Goal: Find contact information: Find contact information

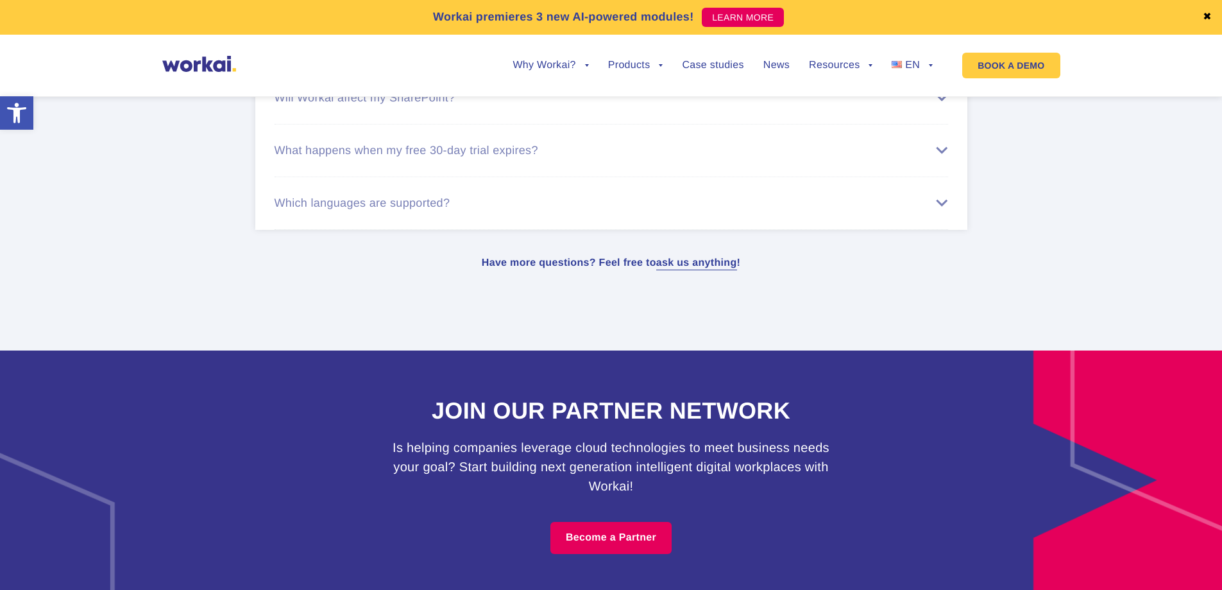
scroll to position [7969, 0]
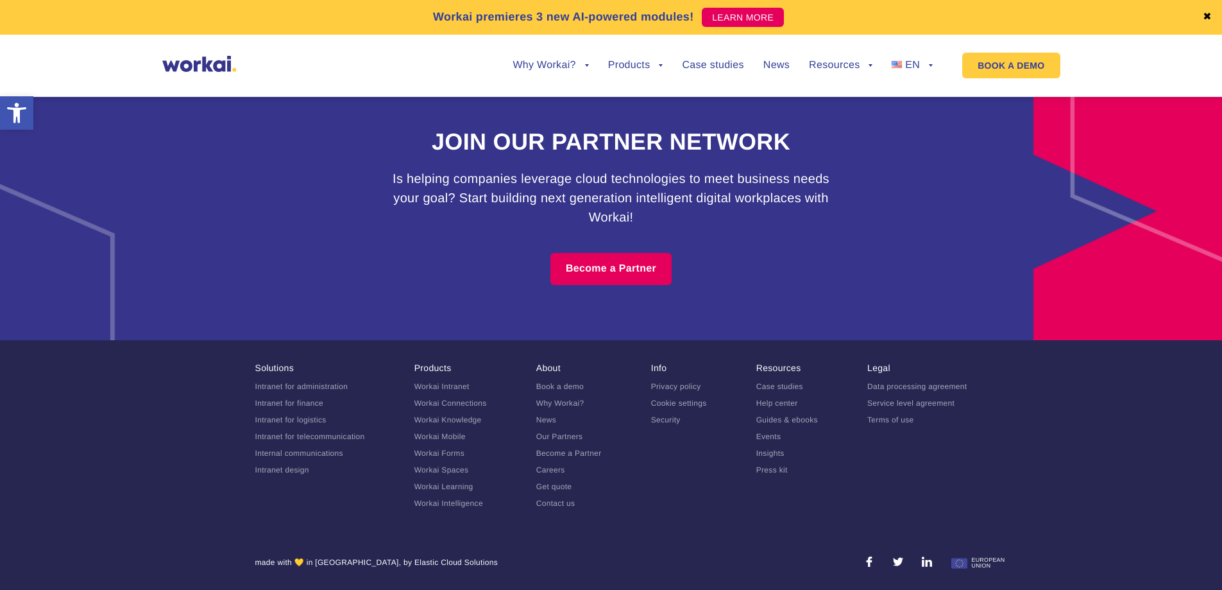
click at [554, 504] on link "Contact us" at bounding box center [555, 503] width 39 height 9
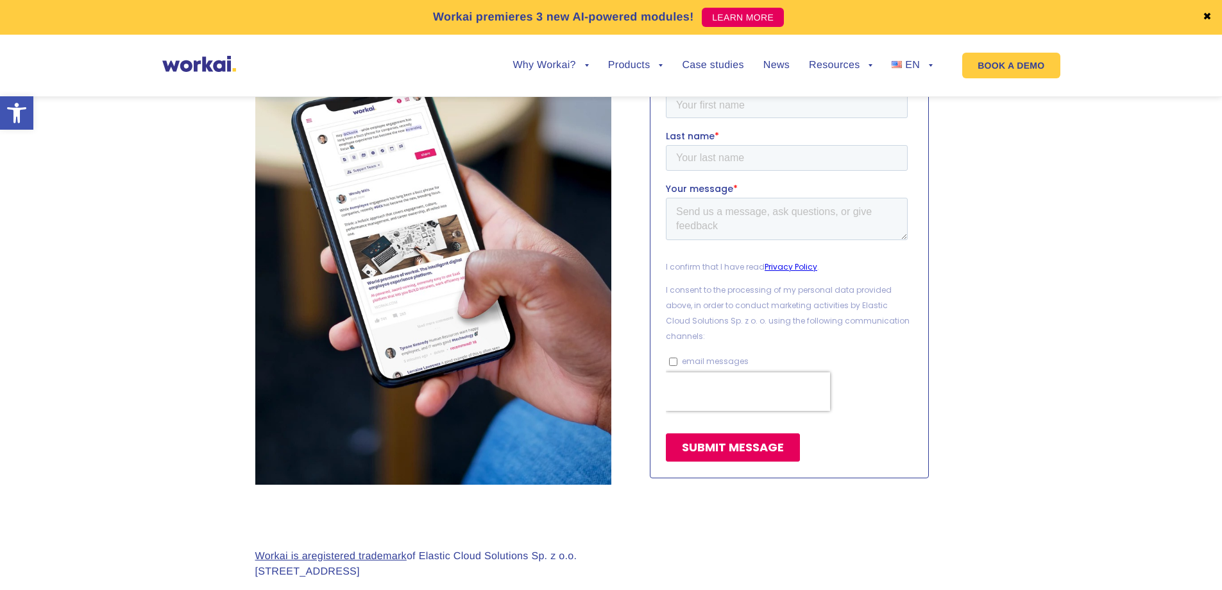
scroll to position [1219, 0]
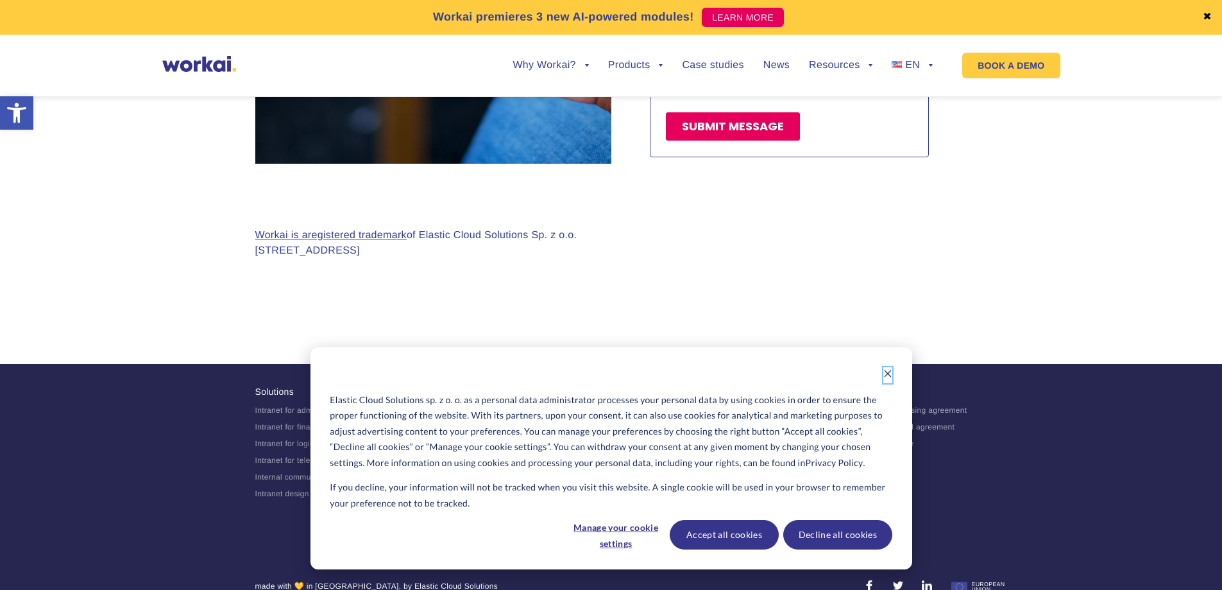
click at [888, 374] on icon "Dismiss cookie banner" at bounding box center [887, 373] width 7 height 7
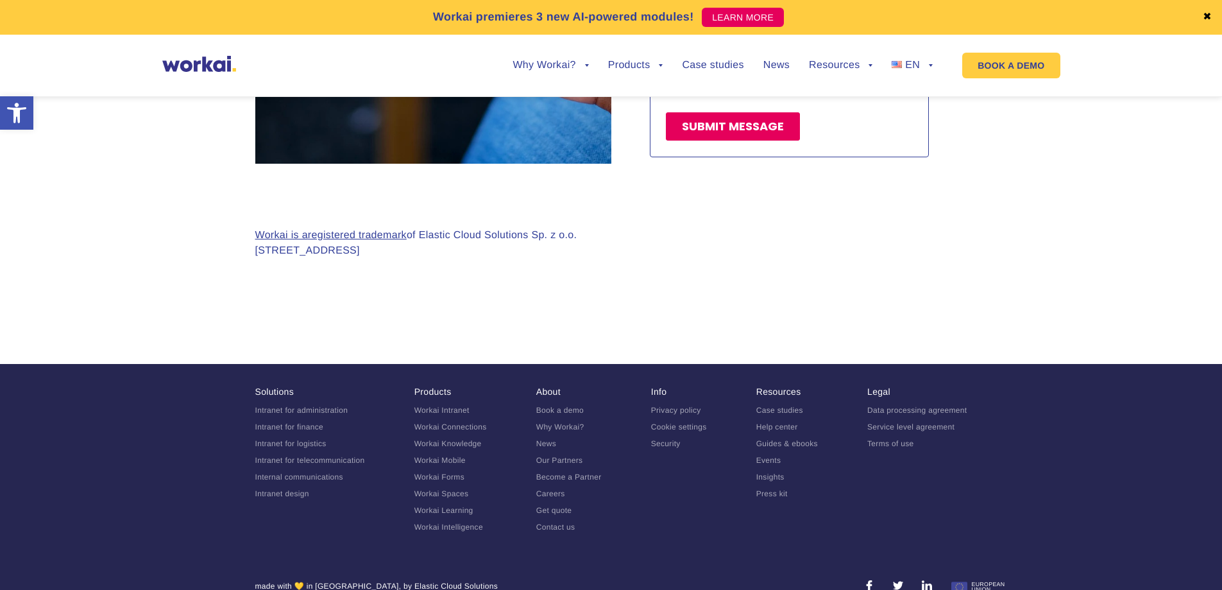
click at [665, 406] on link "Privacy policy" at bounding box center [676, 410] width 50 height 9
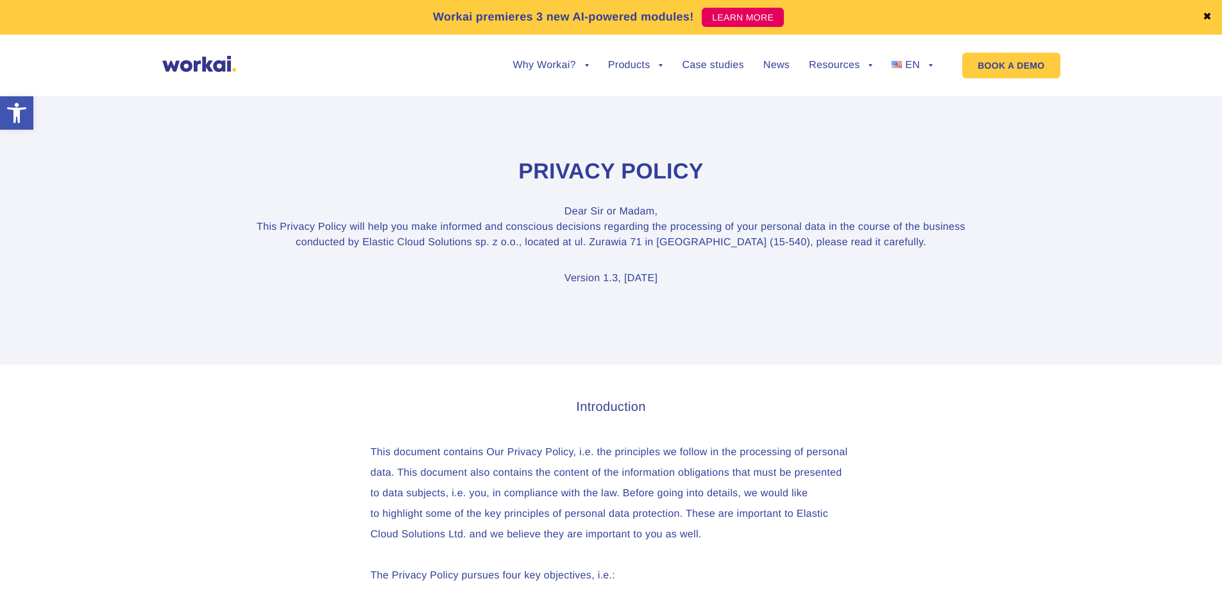
scroll to position [192, 0]
